Goal: Information Seeking & Learning: Learn about a topic

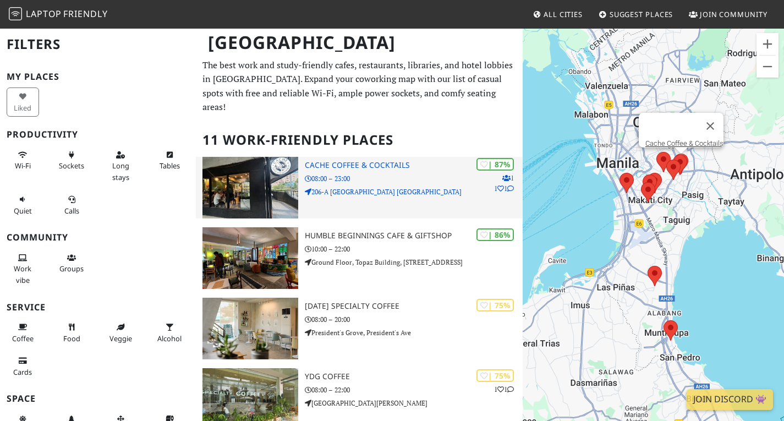
click at [376, 170] on h3 "Cache Coffee & Cocktails" at bounding box center [414, 165] width 218 height 9
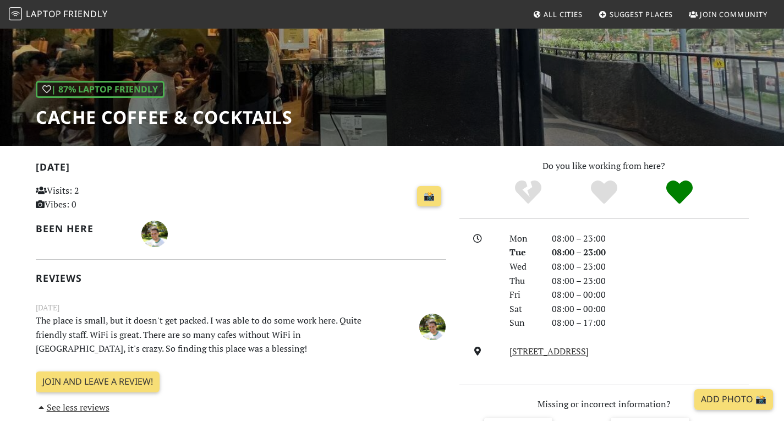
scroll to position [55, 0]
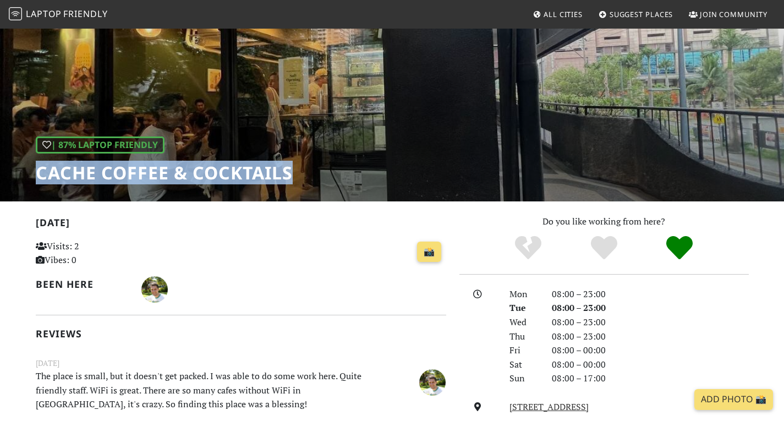
drag, startPoint x: 300, startPoint y: 177, endPoint x: 23, endPoint y: 175, distance: 277.8
click at [23, 175] on div "| 87% Laptop Friendly Cache Coffee & Cocktails" at bounding box center [392, 86] width 784 height 229
copy h1 "Cache Coffee & Cocktails"
